Goal: Information Seeking & Learning: Check status

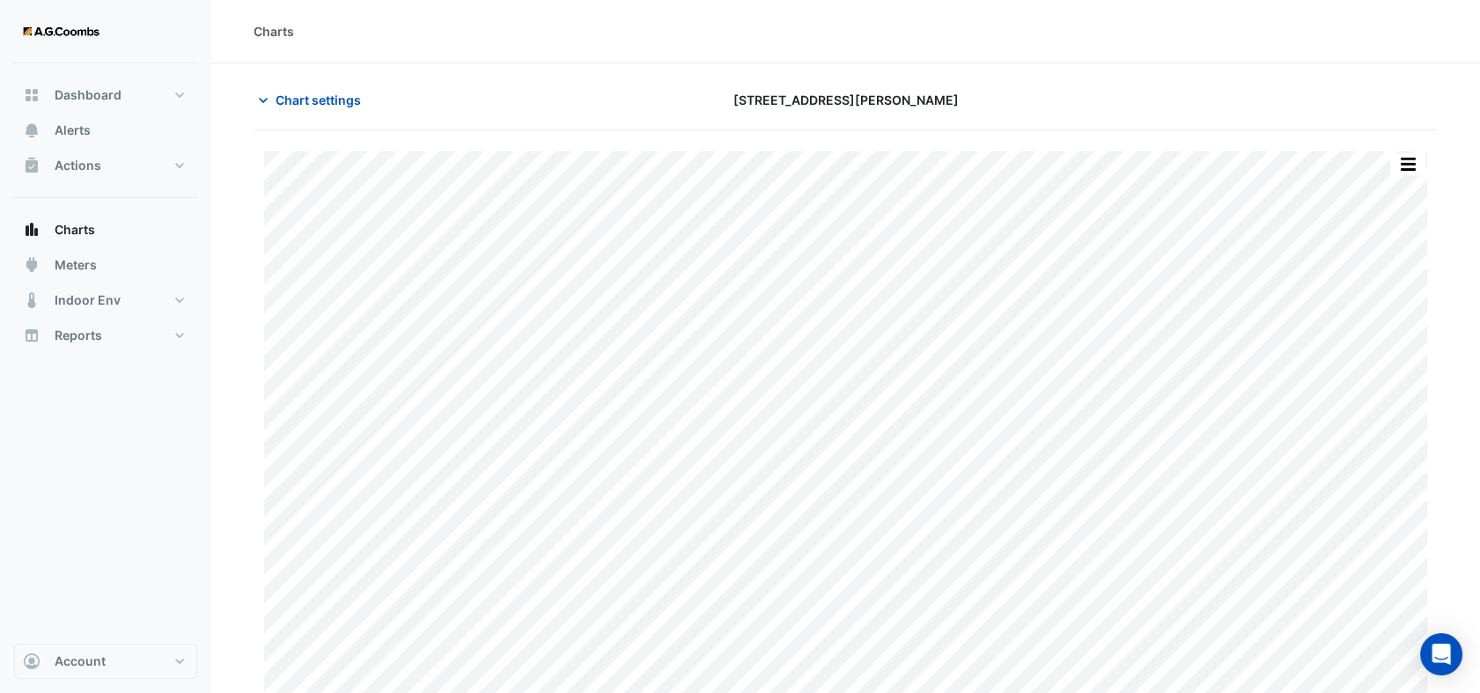
click at [1368, 30] on div "Charts" at bounding box center [846, 31] width 1184 height 18
